Goal: Information Seeking & Learning: Learn about a topic

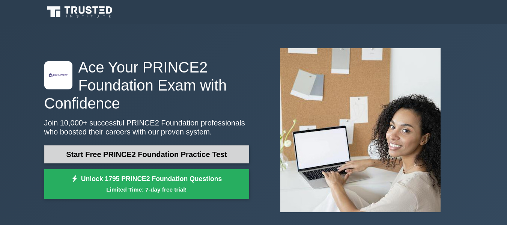
click at [133, 158] on link "Start Free PRINCE2 Foundation Practice Test" at bounding box center [146, 154] width 205 height 18
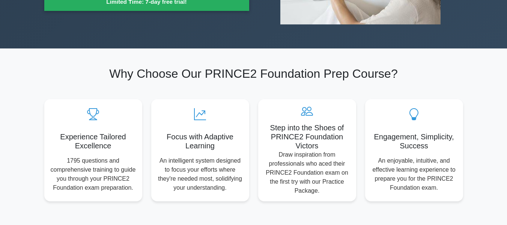
scroll to position [272, 0]
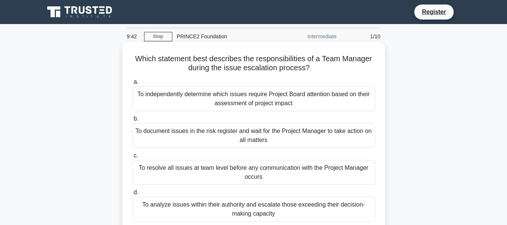
scroll to position [38, 0]
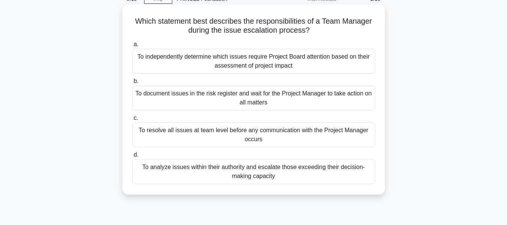
click at [255, 178] on div "To analyze issues within their authority and escalate those exceeding their dec…" at bounding box center [253, 171] width 243 height 25
click at [132, 157] on input "d. To analyze issues within their authority and escalate those exceeding their …" at bounding box center [132, 154] width 0 height 5
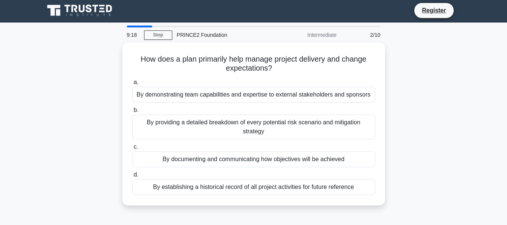
scroll to position [0, 0]
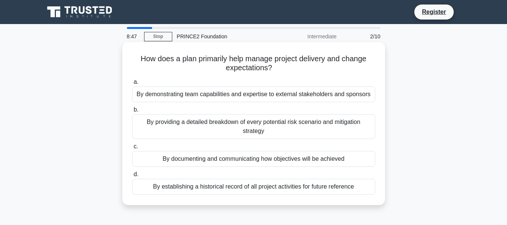
click at [260, 128] on div "By providing a detailed breakdown of every potential risk scenario and mitigati…" at bounding box center [253, 126] width 243 height 25
click at [132, 112] on input "b. By providing a detailed breakdown of every potential risk scenario and mitig…" at bounding box center [132, 109] width 0 height 5
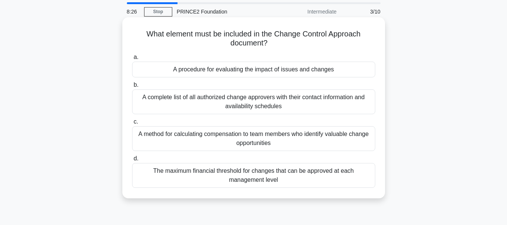
scroll to position [38, 0]
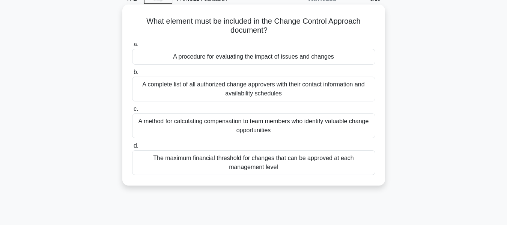
click at [254, 57] on div "A procedure for evaluating the impact of issues and changes" at bounding box center [253, 57] width 243 height 16
click at [132, 47] on input "a. A procedure for evaluating the impact of issues and changes" at bounding box center [132, 44] width 0 height 5
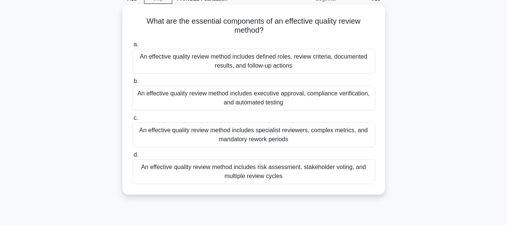
click at [251, 63] on div "An effective quality review method includes defined roles, review criteria, doc…" at bounding box center [253, 61] width 243 height 25
click at [132, 47] on input "a. An effective quality review method includes defined roles, review criteria, …" at bounding box center [132, 44] width 0 height 5
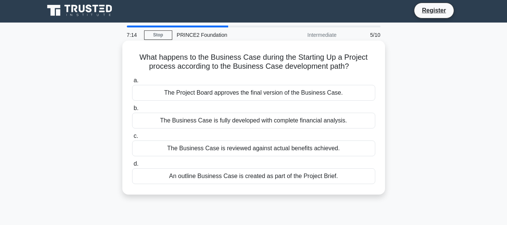
scroll to position [0, 0]
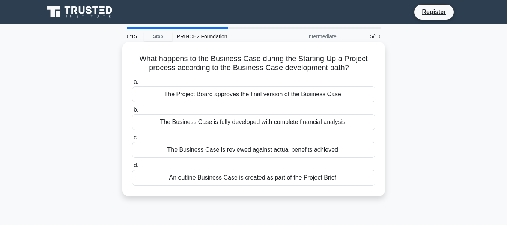
click at [256, 95] on div "The Project Board approves the final version of the Business Case." at bounding box center [253, 94] width 243 height 16
click at [132, 84] on input "a. The Project Board approves the final version of the Business Case." at bounding box center [132, 82] width 0 height 5
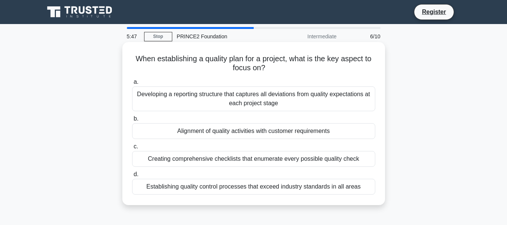
click at [267, 133] on div "Alignment of quality activities with customer requirements" at bounding box center [253, 131] width 243 height 16
click at [132, 121] on input "b. Alignment of quality activities with customer requirements" at bounding box center [132, 118] width 0 height 5
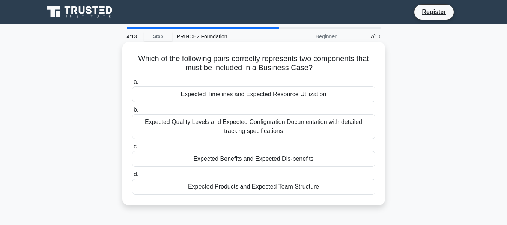
click at [231, 131] on div "Expected Quality Levels and Expected Configuration Documentation with detailed …" at bounding box center [253, 126] width 243 height 25
click at [132, 112] on input "b. Expected Quality Levels and Expected Configuration Documentation with detail…" at bounding box center [132, 109] width 0 height 5
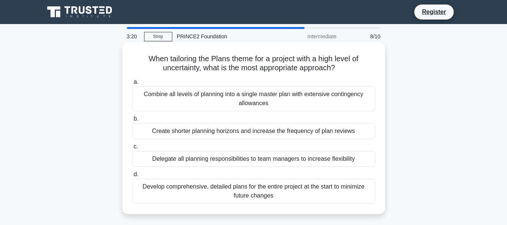
click at [254, 129] on div "Create shorter planning horizons and increase the frequency of plan reviews" at bounding box center [253, 131] width 243 height 16
click at [132, 121] on input "b. Create shorter planning horizons and increase the frequency of plan reviews" at bounding box center [132, 118] width 0 height 5
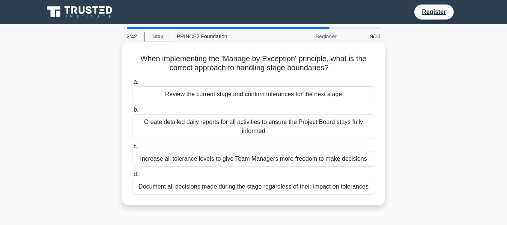
click at [233, 123] on div "Create detailed daily reports for all activities to ensure the Project Board st…" at bounding box center [253, 126] width 243 height 25
click at [132, 112] on input "b. Create detailed daily reports for all activities to ensure the Project Board…" at bounding box center [132, 109] width 0 height 5
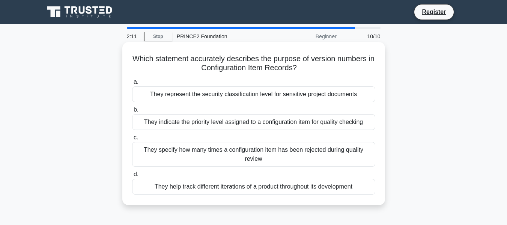
click at [267, 191] on div "They help track different iterations of a product throughout its development" at bounding box center [253, 187] width 243 height 16
click at [132, 177] on input "d. They help track different iterations of a product throughout its development" at bounding box center [132, 174] width 0 height 5
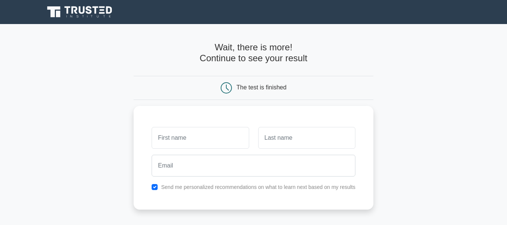
scroll to position [153, 0]
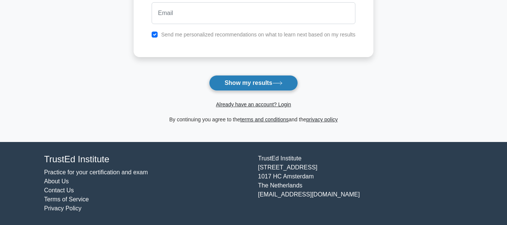
click at [265, 84] on button "Show my results" at bounding box center [253, 83] width 89 height 16
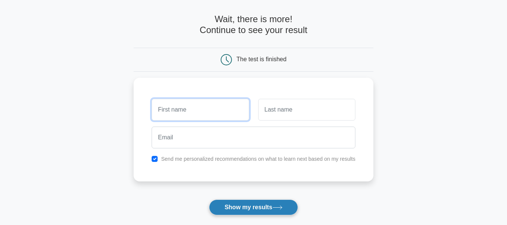
scroll to position [26, 0]
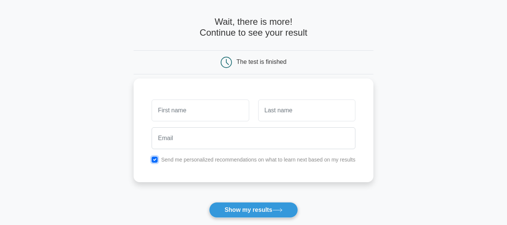
click at [153, 159] on input "checkbox" at bounding box center [155, 159] width 6 height 6
checkbox input "false"
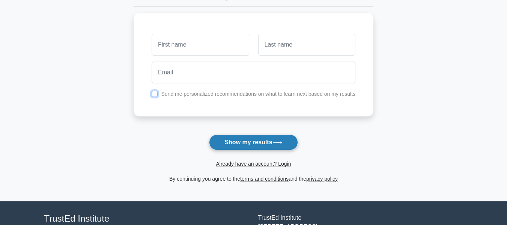
scroll to position [153, 0]
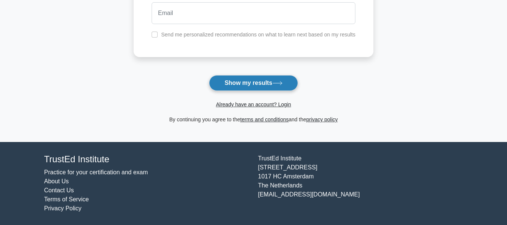
click at [276, 81] on button "Show my results" at bounding box center [253, 83] width 89 height 16
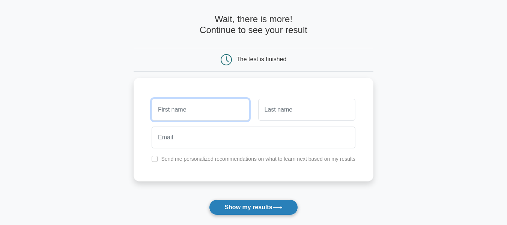
scroll to position [26, 0]
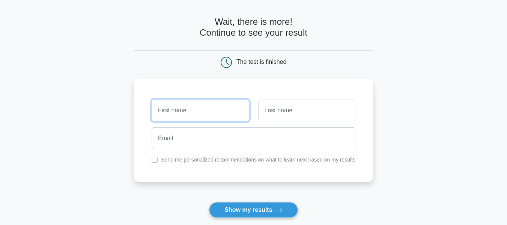
click at [188, 114] on input "text" at bounding box center [200, 110] width 97 height 22
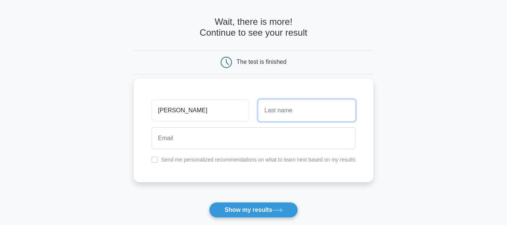
click at [284, 107] on input "text" at bounding box center [306, 110] width 97 height 22
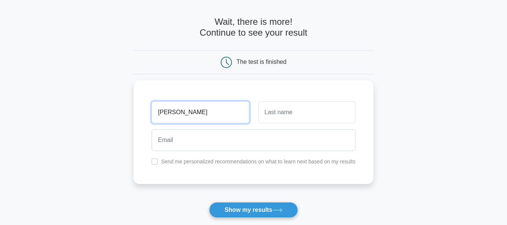
drag, startPoint x: 218, startPoint y: 107, endPoint x: 82, endPoint y: 110, distance: 135.5
click at [82, 110] on main "Wait, there is more! Continue to see your result The test is finished Rajendra" at bounding box center [253, 133] width 507 height 270
type input "[PERSON_NAME]"
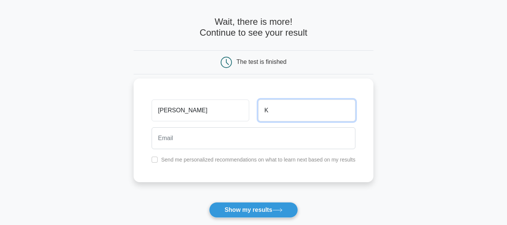
type input "K"
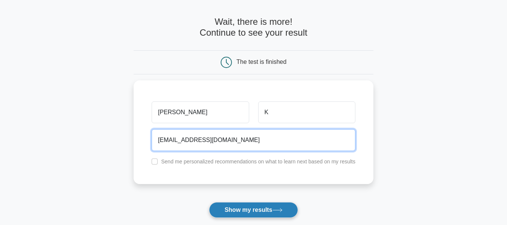
type input "asdjknj@gmail.com"
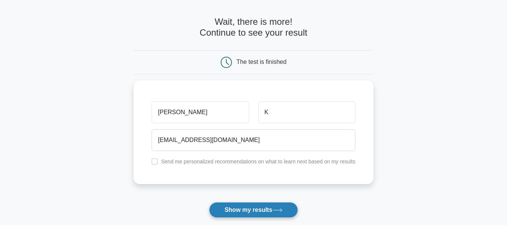
click at [243, 211] on button "Show my results" at bounding box center [253, 210] width 89 height 16
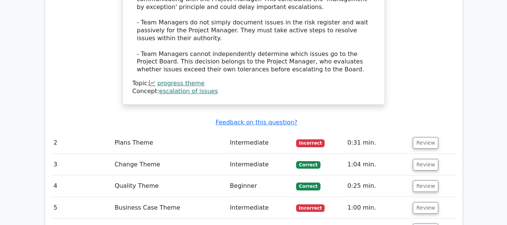
scroll to position [975, 0]
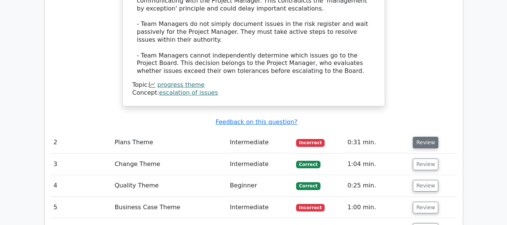
click at [415, 137] on button "Review" at bounding box center [426, 143] width 26 height 12
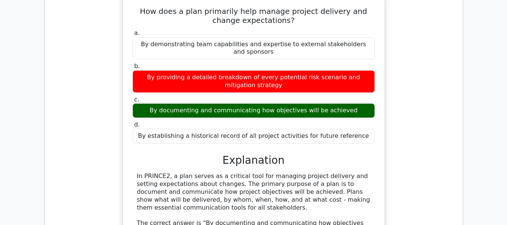
scroll to position [1088, 0]
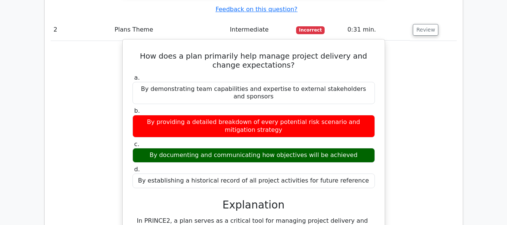
click at [206, 173] on div "By establishing a historical record of all project activities for future refere…" at bounding box center [253, 180] width 242 height 15
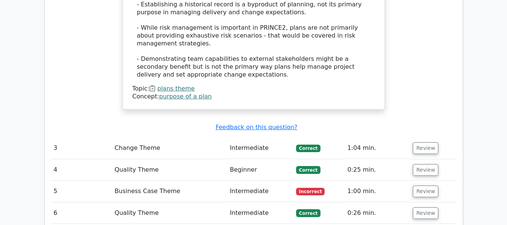
scroll to position [1463, 0]
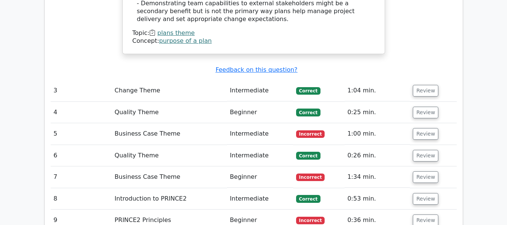
click at [436, 80] on td "Review" at bounding box center [433, 90] width 47 height 21
click at [435, 80] on td "Review" at bounding box center [433, 90] width 47 height 21
click at [430, 85] on button "Review" at bounding box center [426, 91] width 26 height 12
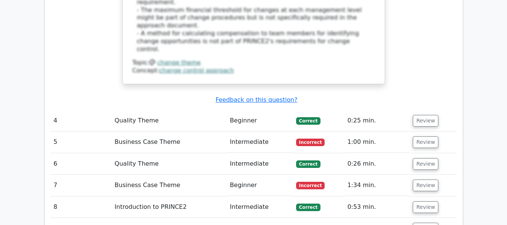
scroll to position [1838, 0]
click at [430, 114] on button "Review" at bounding box center [426, 120] width 26 height 12
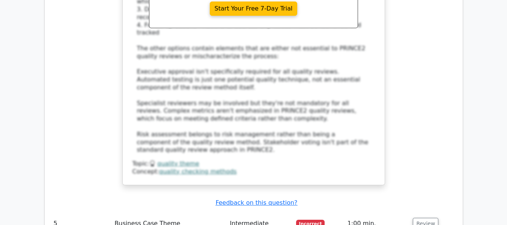
scroll to position [2213, 0]
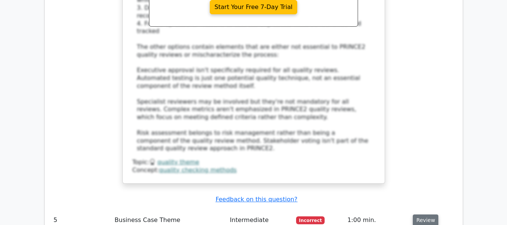
click at [425, 214] on button "Review" at bounding box center [426, 220] width 26 height 12
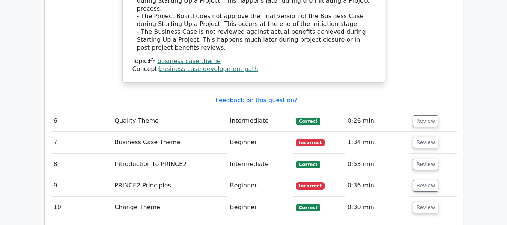
scroll to position [2589, 0]
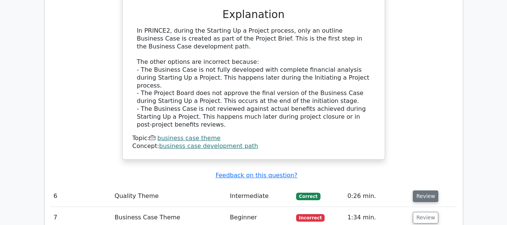
click at [421, 190] on button "Review" at bounding box center [426, 196] width 26 height 12
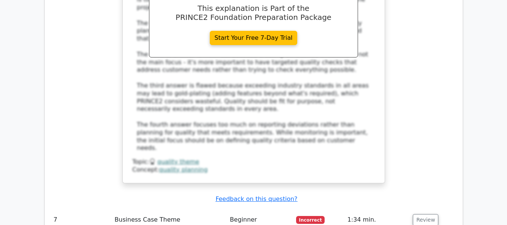
scroll to position [3001, 0]
click at [424, 213] on button "Review" at bounding box center [426, 219] width 26 height 12
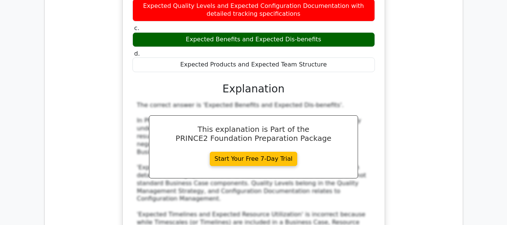
scroll to position [3414, 0]
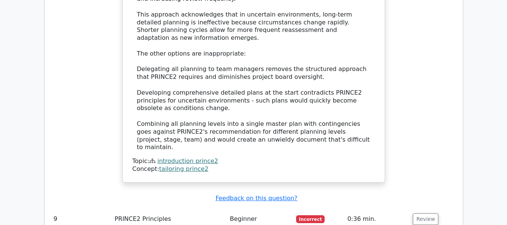
scroll to position [3789, 0]
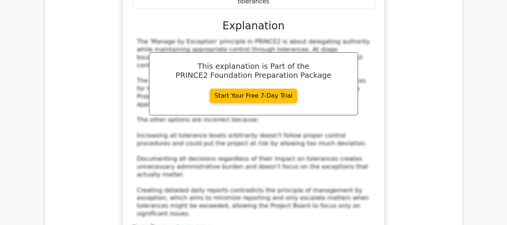
scroll to position [4239, 0]
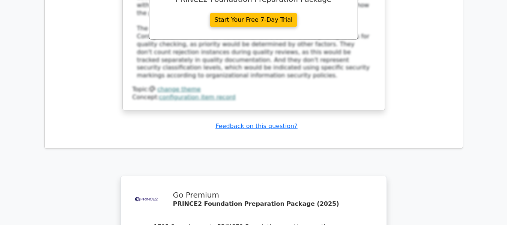
scroll to position [4785, 0]
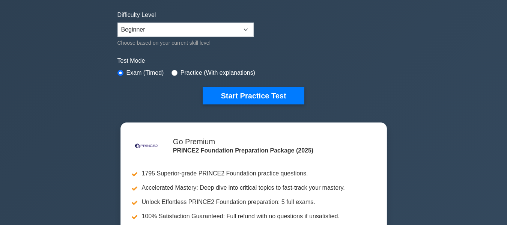
scroll to position [113, 0]
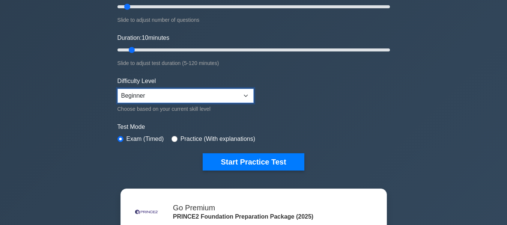
click at [216, 96] on select "Beginner Intermediate Expert" at bounding box center [185, 96] width 136 height 14
select select "expert"
click at [117, 89] on select "Beginner Intermediate Expert" at bounding box center [185, 96] width 136 height 14
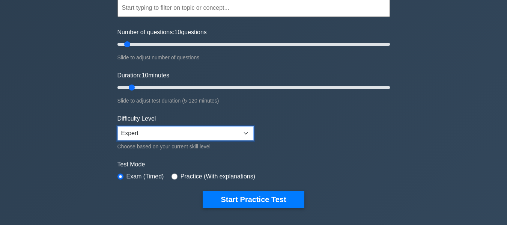
scroll to position [38, 0]
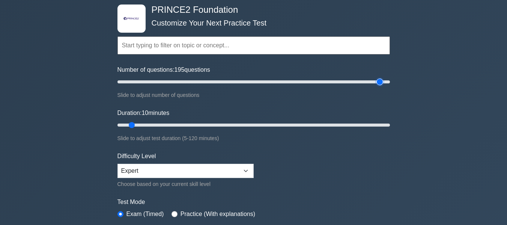
click at [382, 83] on input "Number of questions: 195 questions" at bounding box center [253, 81] width 272 height 9
click at [362, 83] on input "Number of questions: 195 questions" at bounding box center [253, 81] width 272 height 9
click at [356, 83] on input "Number of questions: 180 questions" at bounding box center [253, 81] width 272 height 9
click at [339, 81] on input "Number of questions: 180 questions" at bounding box center [253, 81] width 272 height 9
click at [305, 81] on input "Number of questions: 165 questions" at bounding box center [253, 81] width 272 height 9
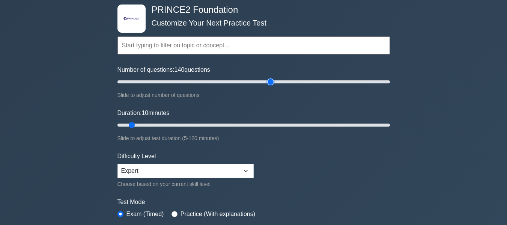
click at [270, 81] on input "Number of questions: 140 questions" at bounding box center [253, 81] width 272 height 9
click at [255, 81] on input "Number of questions: 115 questions" at bounding box center [253, 81] width 272 height 9
click at [243, 83] on input "Number of questions: 105 questions" at bounding box center [253, 81] width 272 height 9
click at [227, 84] on input "Number of questions: 95 questions" at bounding box center [253, 81] width 272 height 9
click at [209, 82] on input "Number of questions: 70 questions" at bounding box center [253, 81] width 272 height 9
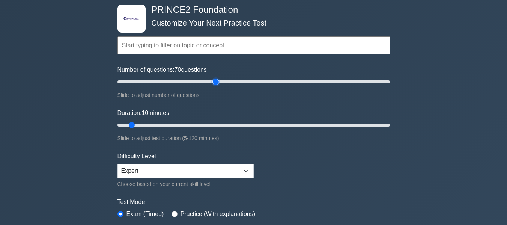
type input "75"
click at [213, 82] on input "Number of questions: 70 questions" at bounding box center [253, 81] width 272 height 9
click at [377, 122] on input "Duration: 115 minutes" at bounding box center [253, 124] width 272 height 9
click at [300, 122] on input "Duration: 115 minutes" at bounding box center [253, 124] width 272 height 9
type input "75"
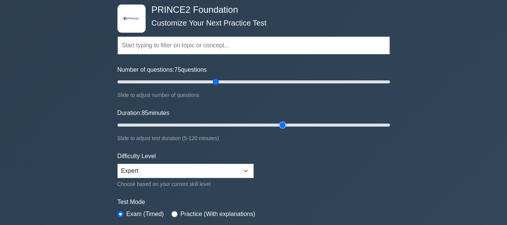
click at [281, 126] on input "Duration: 85 minutes" at bounding box center [253, 124] width 272 height 9
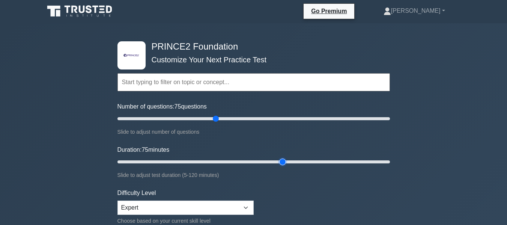
scroll to position [0, 0]
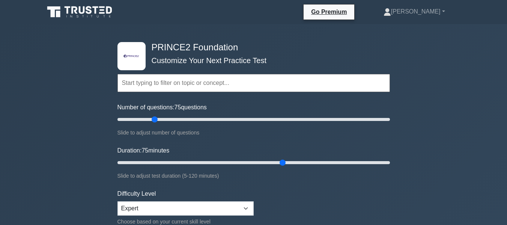
click at [156, 120] on input "Number of questions: 75 questions" at bounding box center [253, 119] width 272 height 9
click at [149, 119] on input "Number of questions: 25 questions" at bounding box center [253, 119] width 272 height 9
click at [161, 120] on input "Number of questions: 25 questions" at bounding box center [253, 119] width 272 height 9
click at [158, 120] on input "Number of questions: 35 questions" at bounding box center [253, 119] width 272 height 9
type input "30"
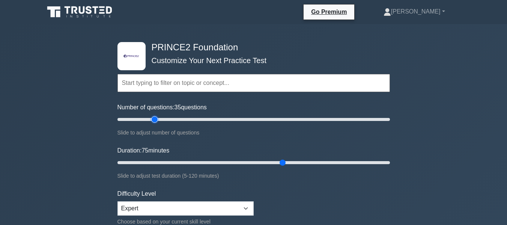
click at [152, 118] on input "Number of questions: 35 questions" at bounding box center [253, 119] width 272 height 9
click at [198, 162] on input "Duration: 40 minutes" at bounding box center [253, 162] width 272 height 9
type input "30"
click at [177, 161] on input "Duration: 30 minutes" at bounding box center [253, 162] width 272 height 9
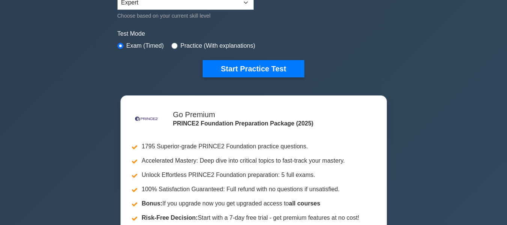
scroll to position [225, 0]
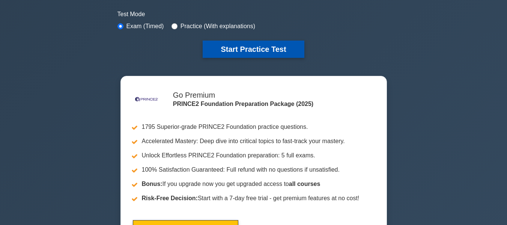
click at [232, 41] on button "Start Practice Test" at bounding box center [253, 49] width 101 height 17
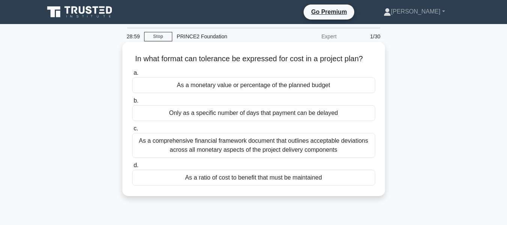
click at [266, 149] on div "As a comprehensive financial framework document that outlines acceptable deviat…" at bounding box center [253, 145] width 243 height 25
click at [132, 131] on input "c. As a comprehensive financial framework document that outlines acceptable dev…" at bounding box center [132, 128] width 0 height 5
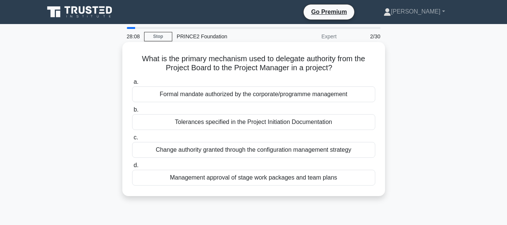
click at [243, 124] on div "Tolerances specified in the Project Initiation Documentation" at bounding box center [253, 122] width 243 height 16
click at [132, 112] on input "b. Tolerances specified in the Project Initiation Documentation" at bounding box center [132, 109] width 0 height 5
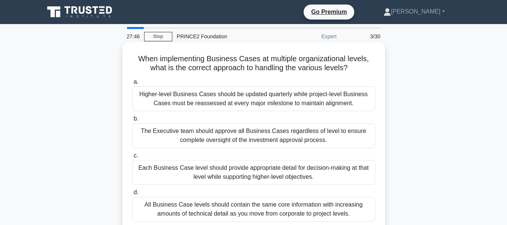
scroll to position [38, 0]
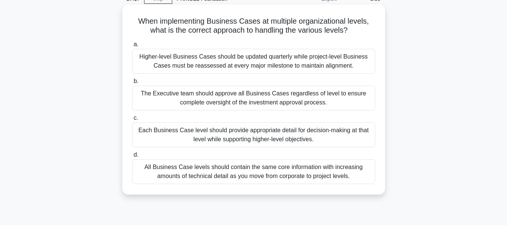
click at [254, 95] on div "The Executive team should approve all Business Cases regardless of level to ens…" at bounding box center [253, 98] width 243 height 25
click at [132, 84] on input "b. The Executive team should approve all Business Cases regardless of level to …" at bounding box center [132, 81] width 0 height 5
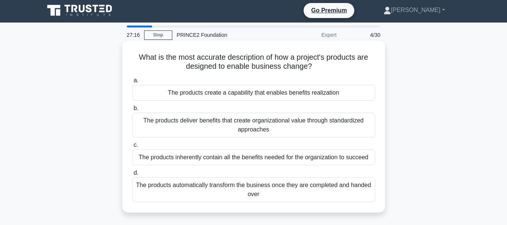
scroll to position [0, 0]
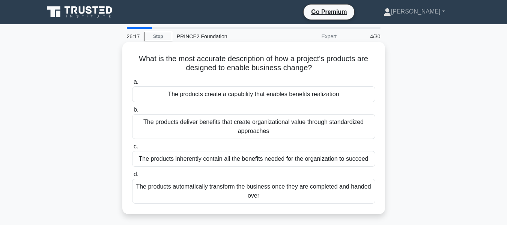
click at [242, 129] on div "The products deliver benefits that create organizational value through standard…" at bounding box center [253, 126] width 243 height 25
click at [132, 112] on input "b. The products deliver benefits that create organizational value through stand…" at bounding box center [132, 109] width 0 height 5
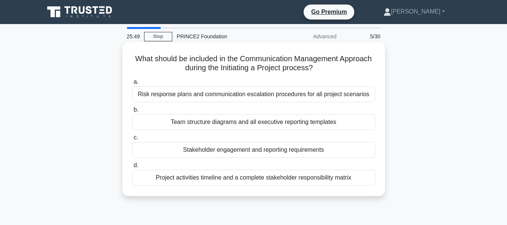
click at [259, 154] on div "Stakeholder engagement and reporting requirements" at bounding box center [253, 150] width 243 height 16
click at [190, 151] on div "Stakeholder engagement and reporting requirements" at bounding box center [253, 150] width 243 height 16
click at [132, 140] on input "c. Stakeholder engagement and reporting requirements" at bounding box center [132, 137] width 0 height 5
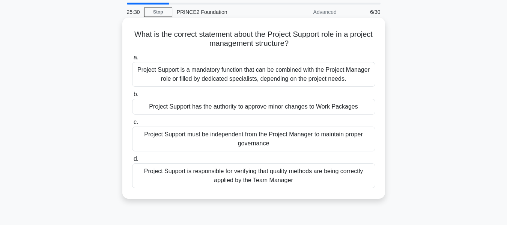
scroll to position [38, 0]
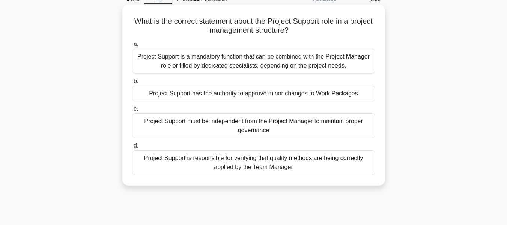
click at [279, 57] on div "Project Support is a mandatory function that can be combined with the Project M…" at bounding box center [253, 61] width 243 height 25
click at [132, 47] on input "a. Project Support is a mandatory function that can be combined with the Projec…" at bounding box center [132, 44] width 0 height 5
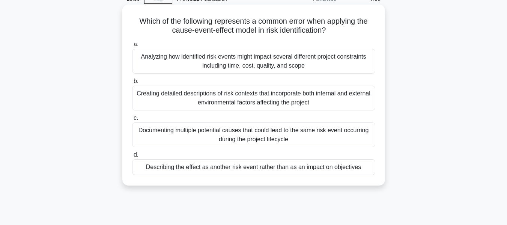
click at [282, 165] on div "Describing the effect as another risk event rather than as an impact on objecti…" at bounding box center [253, 167] width 243 height 16
click at [132, 157] on input "d. Describing the effect as another risk event rather than as an impact on obje…" at bounding box center [132, 154] width 0 height 5
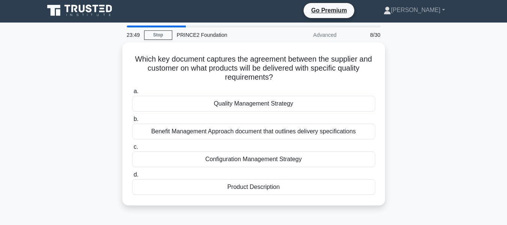
scroll to position [0, 0]
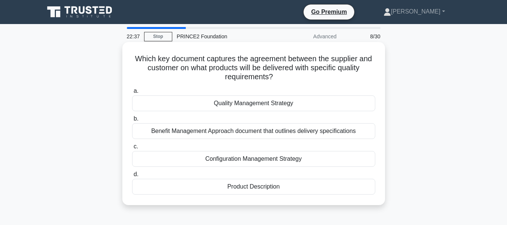
click at [253, 134] on div "Benefit Management Approach document that outlines delivery specifications" at bounding box center [253, 131] width 243 height 16
click at [132, 121] on input "b. Benefit Management Approach document that outlines delivery specifications" at bounding box center [132, 118] width 0 height 5
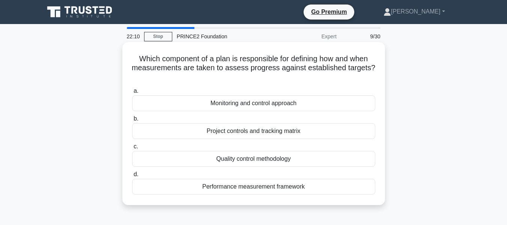
click at [264, 105] on div "Monitoring and control approach" at bounding box center [253, 103] width 243 height 16
click at [132, 93] on input "a. Monitoring and control approach" at bounding box center [132, 91] width 0 height 5
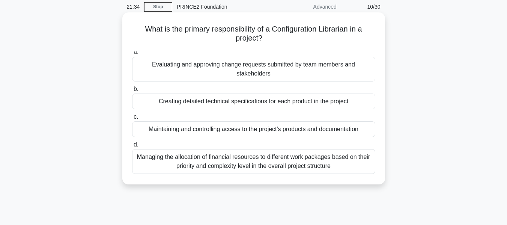
scroll to position [38, 0]
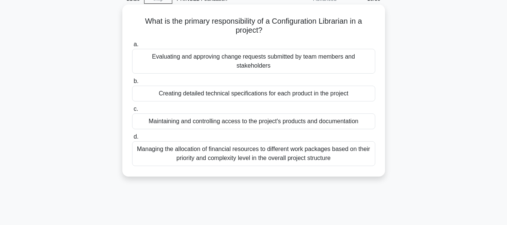
click at [260, 123] on div "Maintaining and controlling access to the project's products and documentation" at bounding box center [253, 121] width 243 height 16
click at [132, 111] on input "c. Maintaining and controlling access to the project's products and documentati…" at bounding box center [132, 109] width 0 height 5
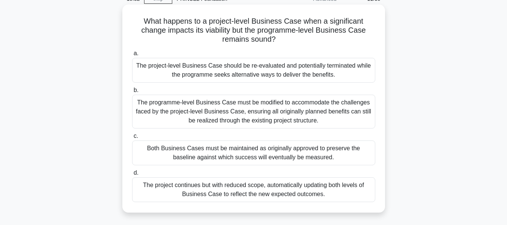
click at [233, 72] on div "The project-level Business Case should be re-evaluated and potentially terminat…" at bounding box center [253, 70] width 243 height 25
click at [132, 56] on input "a. The project-level Business Case should be re-evaluated and potentially termi…" at bounding box center [132, 53] width 0 height 5
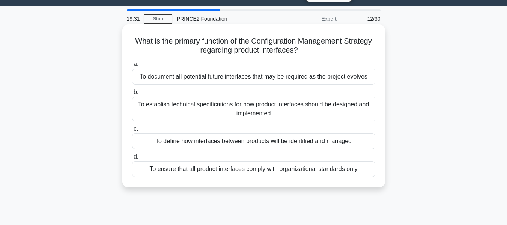
scroll to position [0, 0]
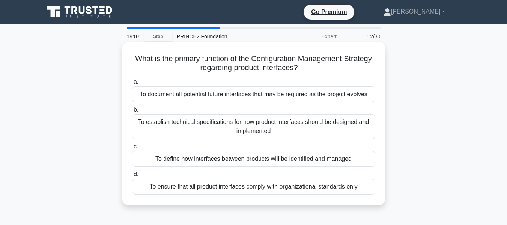
click at [270, 156] on div "To define how interfaces between products will be identified and managed" at bounding box center [253, 159] width 243 height 16
click at [132, 149] on input "c. To define how interfaces between products will be identified and managed" at bounding box center [132, 146] width 0 height 5
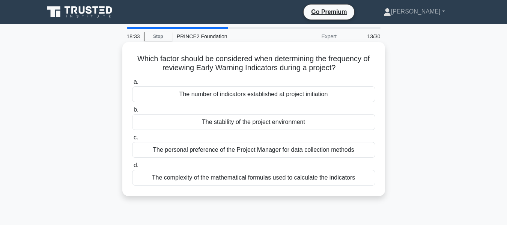
click at [274, 123] on div "The stability of the project environment" at bounding box center [253, 122] width 243 height 16
click at [132, 112] on input "b. The stability of the project environment" at bounding box center [132, 109] width 0 height 5
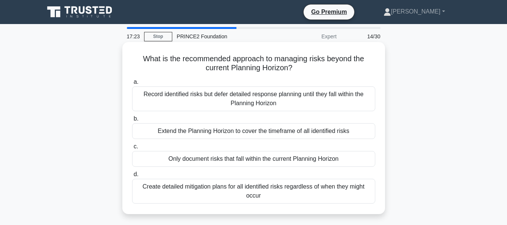
click at [269, 192] on div "Create detailed mitigation plans for all identified risks regardless of when th…" at bounding box center [253, 191] width 243 height 25
click at [132, 177] on input "d. Create detailed mitigation plans for all identified risks regardless of when…" at bounding box center [132, 174] width 0 height 5
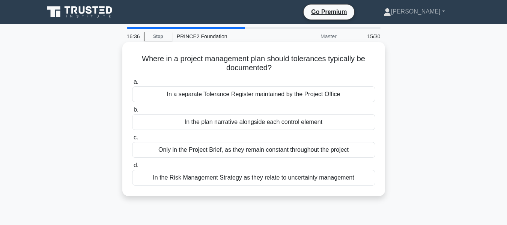
click at [241, 176] on div "In the Risk Management Strategy as they relate to uncertainty management" at bounding box center [253, 178] width 243 height 16
click at [132, 168] on input "d. In the Risk Management Strategy as they relate to uncertainty management" at bounding box center [132, 165] width 0 height 5
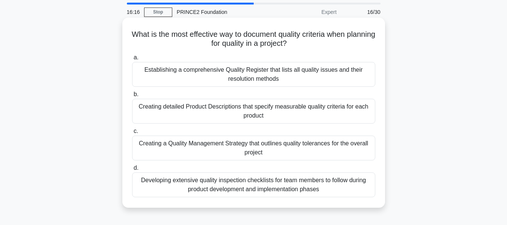
scroll to position [38, 0]
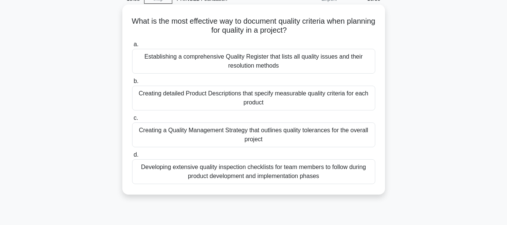
click at [249, 93] on div "Creating detailed Product Descriptions that specify measurable quality criteria…" at bounding box center [253, 98] width 243 height 25
click at [132, 84] on input "b. Creating detailed Product Descriptions that specify measurable quality crite…" at bounding box center [132, 81] width 0 height 5
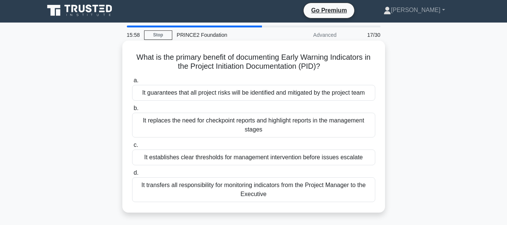
scroll to position [0, 0]
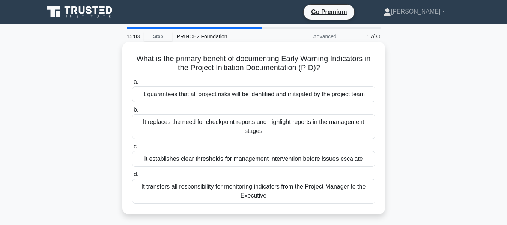
click at [259, 159] on div "It establishes clear thresholds for management intervention before issues escal…" at bounding box center [253, 159] width 243 height 16
click at [132, 149] on input "c. It establishes clear thresholds for management intervention before issues es…" at bounding box center [132, 146] width 0 height 5
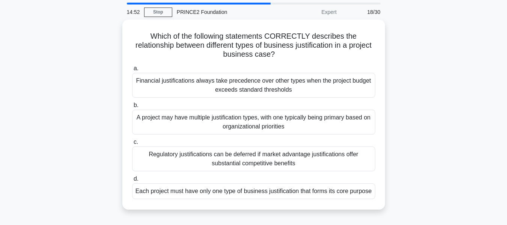
scroll to position [38, 0]
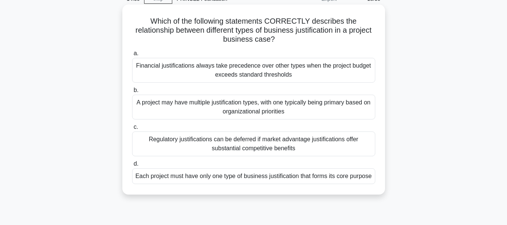
click at [232, 104] on div "A project may have multiple justification types, with one typically being prima…" at bounding box center [253, 107] width 243 height 25
click at [132, 93] on input "b. A project may have multiple justification types, with one typically being pr…" at bounding box center [132, 90] width 0 height 5
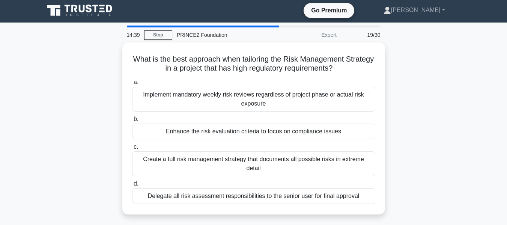
scroll to position [0, 0]
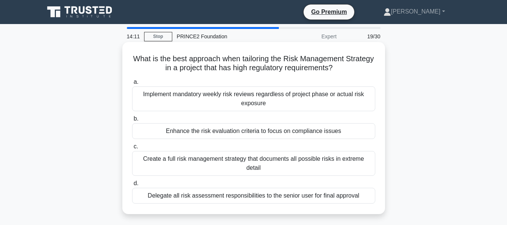
click at [233, 162] on div "Create a full risk management strategy that documents all possible risks in ext…" at bounding box center [253, 163] width 243 height 25
click at [132, 149] on input "c. Create a full risk management strategy that documents all possible risks in …" at bounding box center [132, 146] width 0 height 5
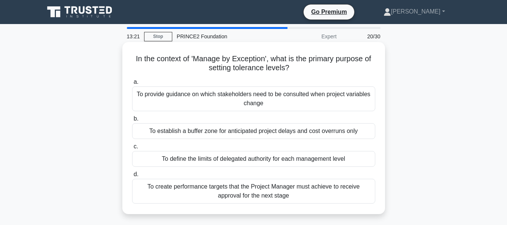
click at [235, 161] on div "To define the limits of delegated authority for each management level" at bounding box center [253, 159] width 243 height 16
click at [132, 149] on input "c. To define the limits of delegated authority for each management level" at bounding box center [132, 146] width 0 height 5
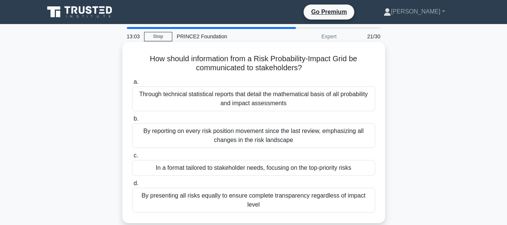
scroll to position [38, 0]
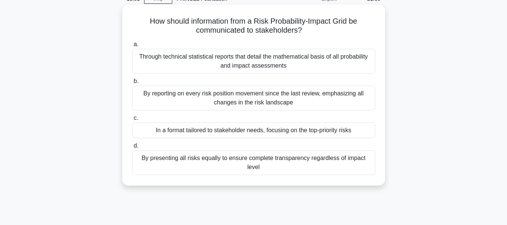
click at [270, 130] on div "In a format tailored to stakeholder needs, focusing on the top-priority risks" at bounding box center [253, 130] width 243 height 16
click at [132, 120] on input "c. In a format tailored to stakeholder needs, focusing on the top-priority risks" at bounding box center [132, 118] width 0 height 5
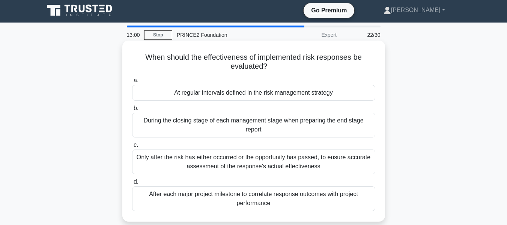
scroll to position [0, 0]
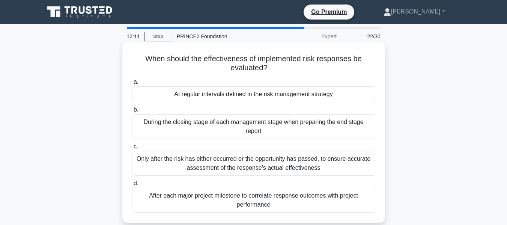
click at [264, 201] on div "After each major project milestone to correlate response outcomes with project …" at bounding box center [253, 200] width 243 height 25
click at [132, 186] on input "d. After each major project milestone to correlate response outcomes with proje…" at bounding box center [132, 183] width 0 height 5
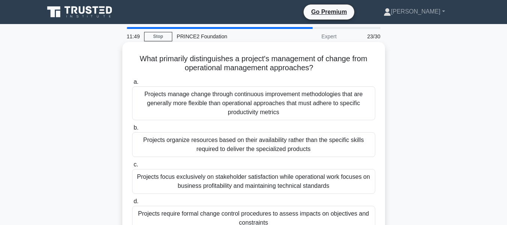
scroll to position [38, 0]
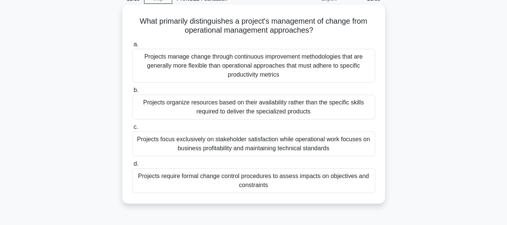
click at [248, 65] on div "Projects manage change through continuous improvement methodologies that are ge…" at bounding box center [253, 66] width 243 height 34
click at [132, 47] on input "a. Projects manage change through continuous improvement methodologies that are…" at bounding box center [132, 44] width 0 height 5
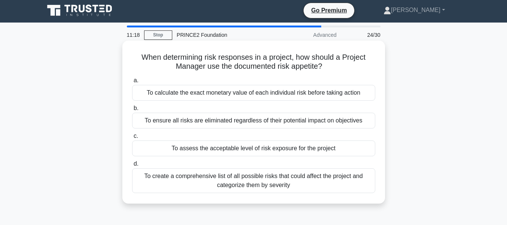
scroll to position [0, 0]
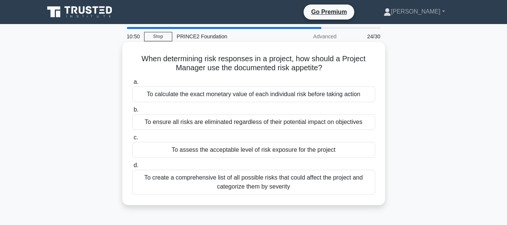
click at [246, 185] on div "To create a comprehensive list of all possible risks that could affect the proj…" at bounding box center [253, 182] width 243 height 25
click at [132, 168] on input "d. To create a comprehensive list of all possible risks that could affect the p…" at bounding box center [132, 165] width 0 height 5
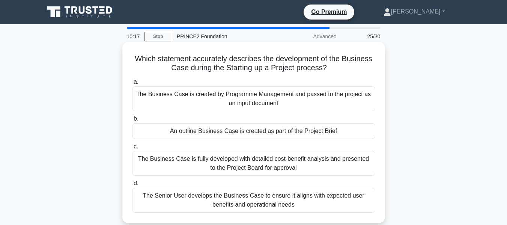
click at [275, 173] on div "The Business Case is fully developed with detailed cost-benefit analysis and pr…" at bounding box center [253, 163] width 243 height 25
click at [132, 149] on input "c. The Business Case is fully developed with detailed cost-benefit analysis and…" at bounding box center [132, 146] width 0 height 5
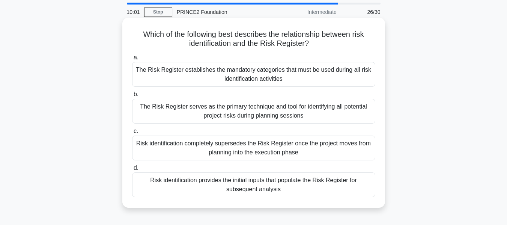
scroll to position [38, 0]
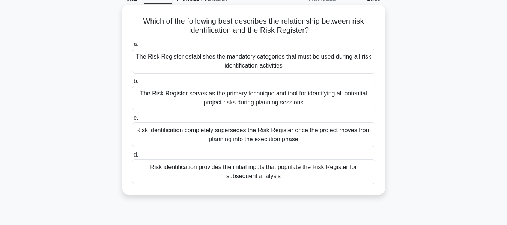
click at [260, 62] on div "The Risk Register establishes the mandatory categories that must be used during…" at bounding box center [253, 61] width 243 height 25
click at [132, 47] on input "a. The Risk Register establishes the mandatory categories that must be used dur…" at bounding box center [132, 44] width 0 height 5
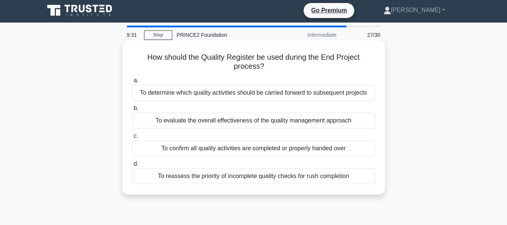
scroll to position [0, 0]
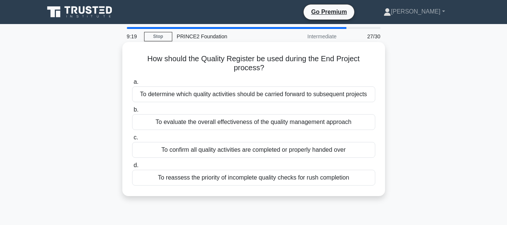
click at [298, 156] on div "To confirm all quality activities are completed or properly handed over" at bounding box center [253, 150] width 243 height 16
click at [132, 140] on input "c. To confirm all quality activities are completed or properly handed over" at bounding box center [132, 137] width 0 height 5
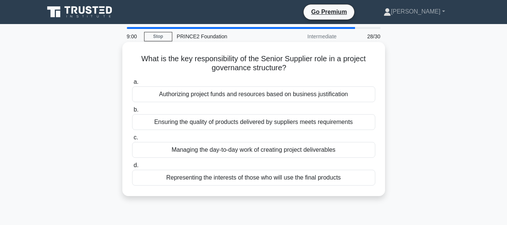
click at [241, 96] on div "Authorizing project funds and resources based on business justification" at bounding box center [253, 94] width 243 height 16
click at [132, 84] on input "a. Authorizing project funds and resources based on business justification" at bounding box center [132, 82] width 0 height 5
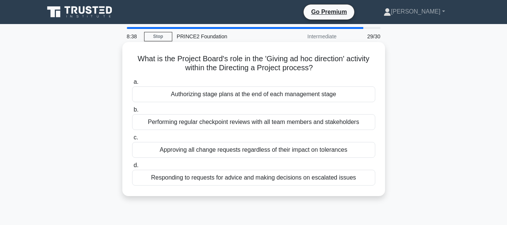
click at [230, 97] on div "Authorizing stage plans at the end of each management stage" at bounding box center [253, 94] width 243 height 16
click at [132, 84] on input "a. Authorizing stage plans at the end of each management stage" at bounding box center [132, 82] width 0 height 5
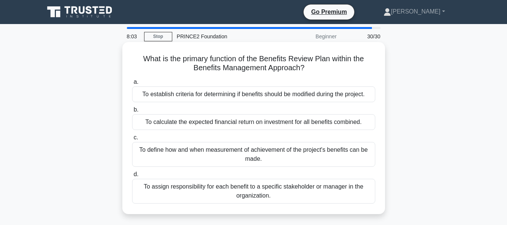
drag, startPoint x: 141, startPoint y: 61, endPoint x: 317, endPoint y: 67, distance: 176.0
click at [317, 67] on h5 "What is the primary function of the Benefits Review Plan within the Benefits Ma…" at bounding box center [253, 63] width 245 height 19
click at [221, 68] on h5 "What is the primary function of the Benefits Review Plan within the Benefits Ma…" at bounding box center [253, 63] width 245 height 19
click at [154, 63] on h5 "What is the primary function of the Benefits Review Plan within the Benefits Ma…" at bounding box center [253, 63] width 245 height 19
click at [187, 60] on h5 "What is the primary function of the Benefits Review Plan within the Benefits Ma…" at bounding box center [253, 63] width 245 height 19
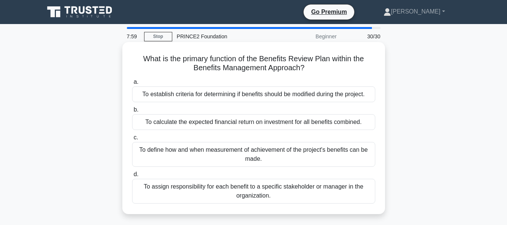
click at [188, 57] on h5 "What is the primary function of the Benefits Review Plan within the Benefits Ma…" at bounding box center [253, 63] width 245 height 19
click at [249, 152] on div "To define how and when measurement of achievement of the project's benefits can…" at bounding box center [253, 154] width 243 height 25
click at [132, 140] on input "c. To define how and when measurement of achievement of the project's benefits …" at bounding box center [132, 137] width 0 height 5
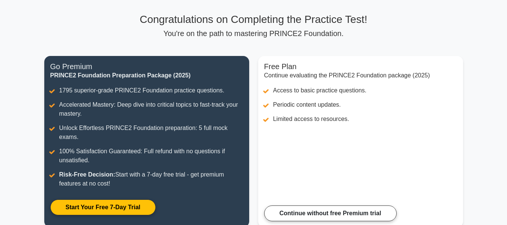
scroll to position [150, 0]
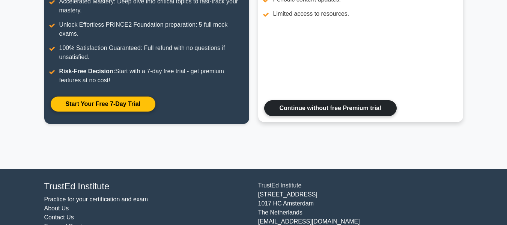
click at [295, 109] on link "Continue without free Premium trial" at bounding box center [330, 108] width 132 height 16
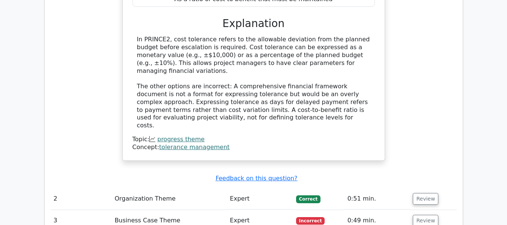
scroll to position [938, 0]
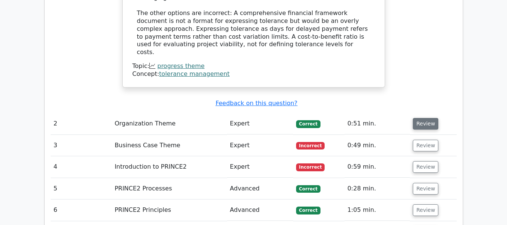
click at [430, 118] on button "Review" at bounding box center [426, 124] width 26 height 12
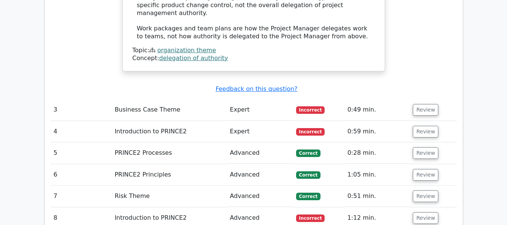
scroll to position [1351, 0]
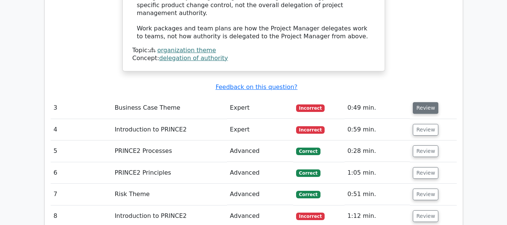
click at [422, 102] on button "Review" at bounding box center [426, 108] width 26 height 12
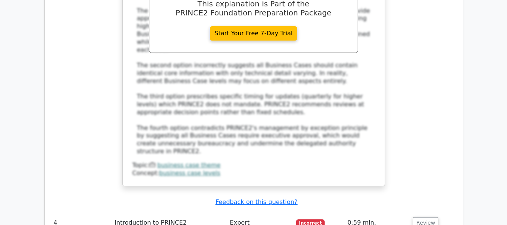
scroll to position [1726, 0]
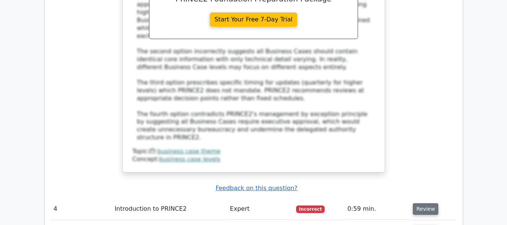
click at [423, 203] on button "Review" at bounding box center [426, 209] width 26 height 12
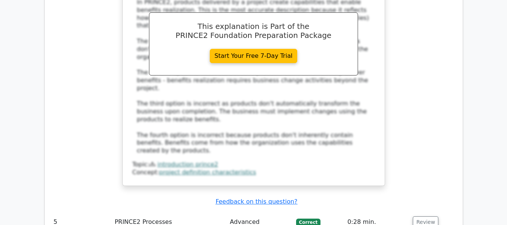
scroll to position [2138, 0]
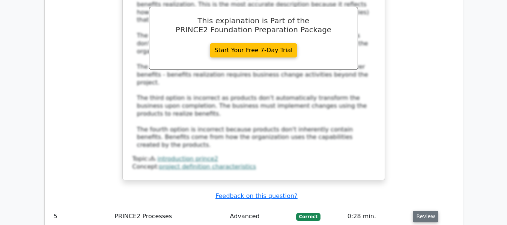
click at [421, 210] on button "Review" at bounding box center [426, 216] width 26 height 12
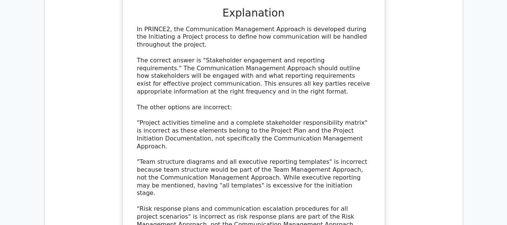
scroll to position [2513, 0]
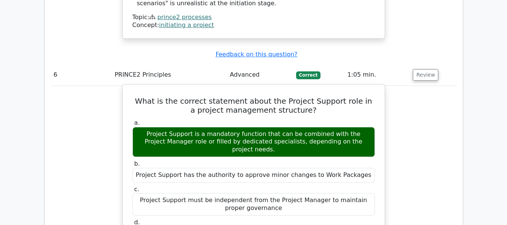
scroll to position [2889, 0]
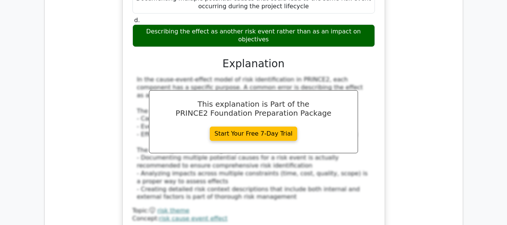
scroll to position [3339, 0]
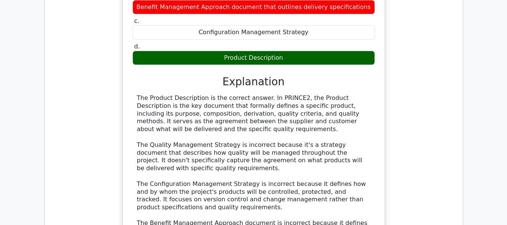
scroll to position [3676, 0]
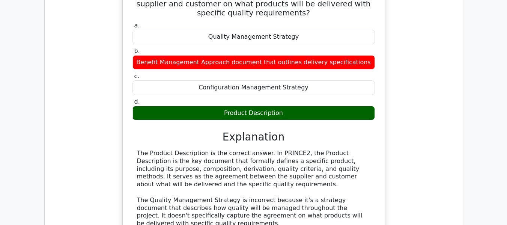
scroll to position [3714, 0]
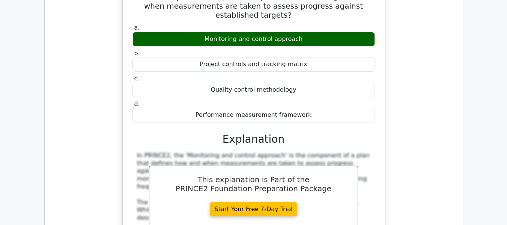
scroll to position [4052, 0]
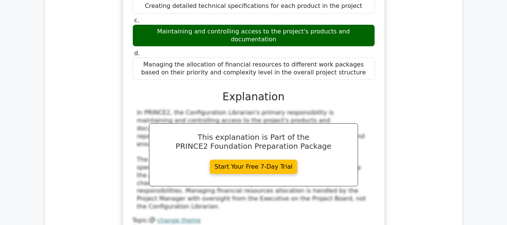
scroll to position [4464, 0]
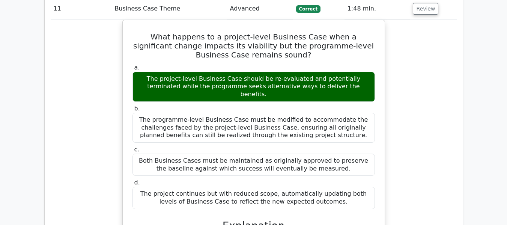
scroll to position [4914, 0]
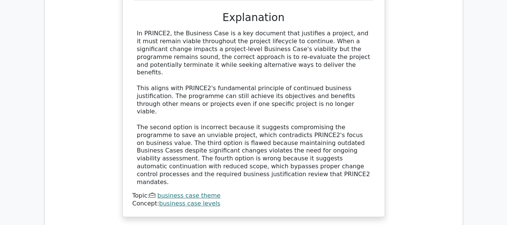
scroll to position [4952, 0]
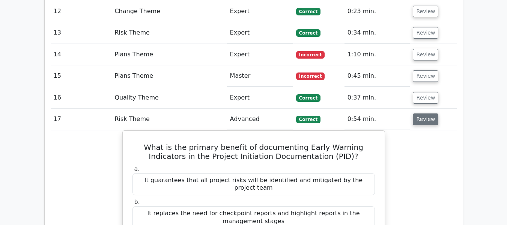
scroll to position [5327, 0]
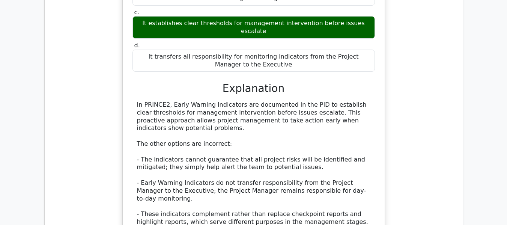
scroll to position [5402, 0]
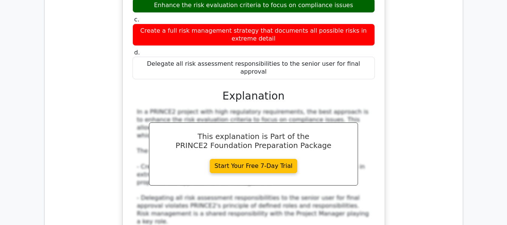
scroll to position [5815, 0]
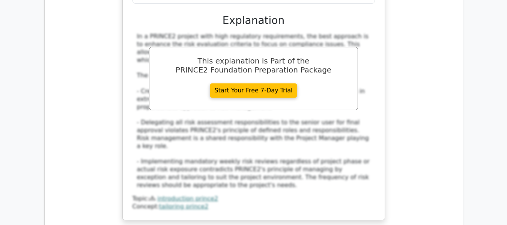
scroll to position [5890, 0]
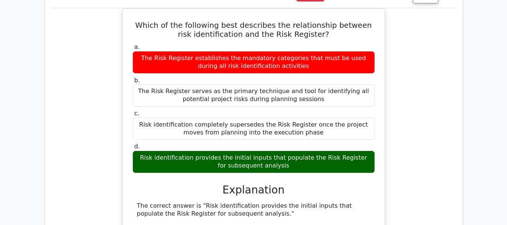
scroll to position [6378, 0]
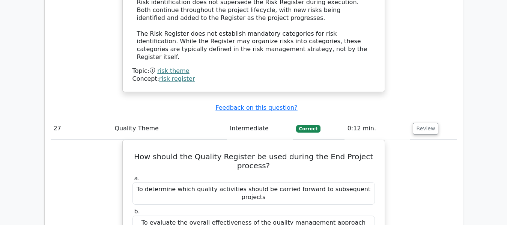
scroll to position [6678, 0]
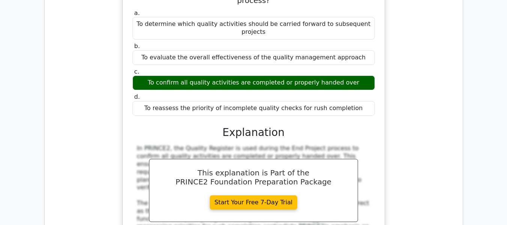
scroll to position [6753, 0]
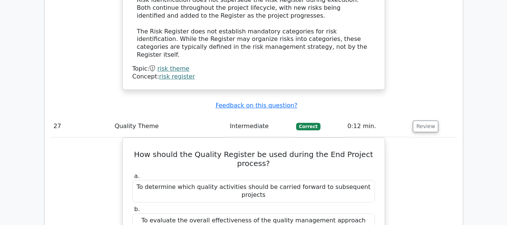
scroll to position [6415, 0]
